Goal: Find specific page/section: Find specific page/section

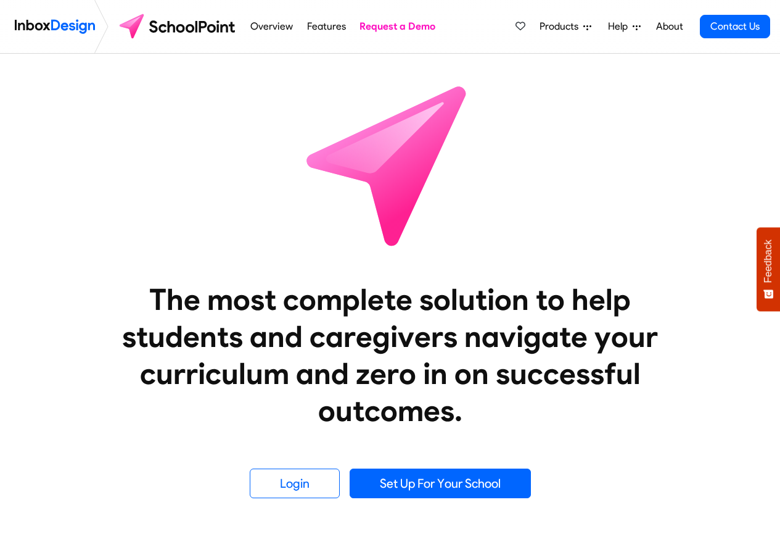
click at [561, 28] on span "Products" at bounding box center [562, 26] width 44 height 15
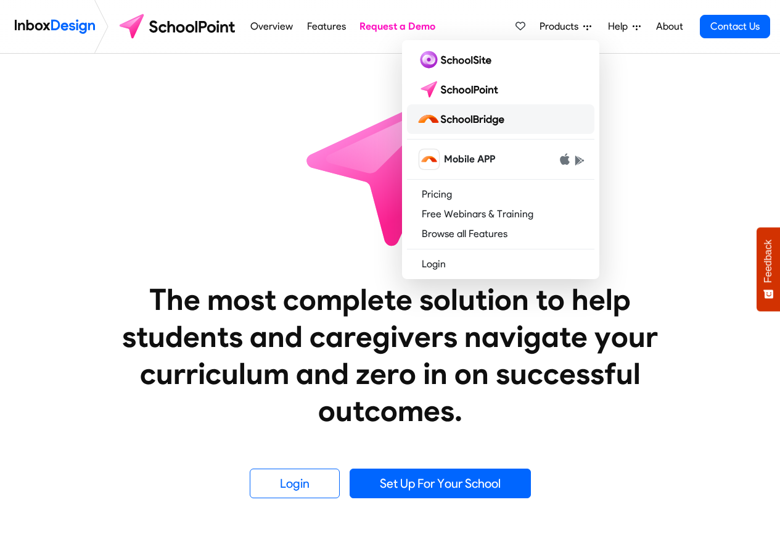
click at [479, 120] on img at bounding box center [463, 119] width 93 height 20
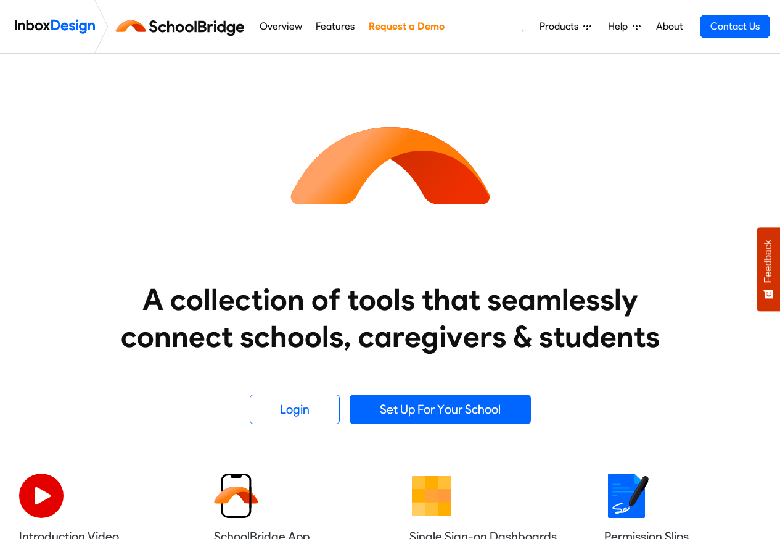
click at [555, 2] on div "Products Mobile APP Pricing Free Webinars & Training Browse all Features Login …" at bounding box center [644, 26] width 254 height 53
